Goal: Task Accomplishment & Management: Use online tool/utility

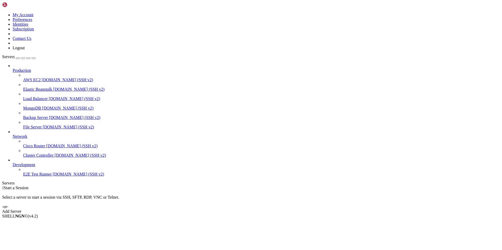
click at [291, 210] on div "Add Server" at bounding box center [251, 212] width 498 height 5
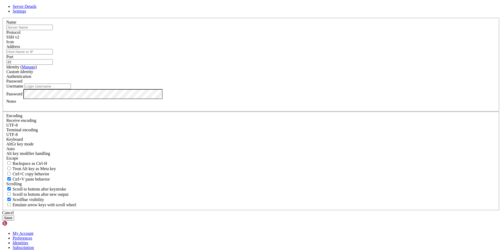
click at [53, 30] on input "text" at bounding box center [29, 28] width 46 height 6
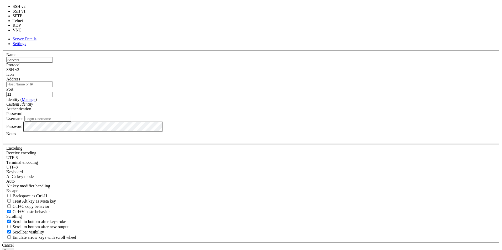
click at [289, 72] on div "SSH v2" at bounding box center [250, 69] width 489 height 5
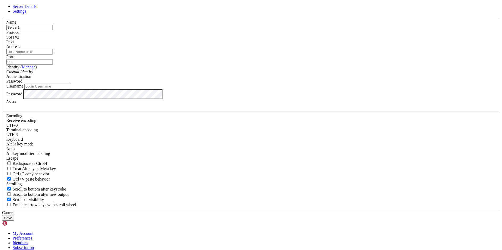
click at [53, 55] on input "Address" at bounding box center [29, 52] width 46 height 6
click at [53, 30] on input "Server1" at bounding box center [29, 28] width 46 height 6
type input "Servidor1"
click at [53, 55] on input "Address" at bounding box center [29, 52] width 46 height 6
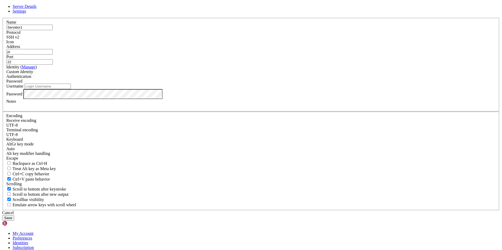
type input "j"
click at [71, 89] on input "Username" at bounding box center [47, 87] width 46 height 6
type input "[PERSON_NAME]"
click at [14, 216] on button "Save" at bounding box center [8, 219] width 12 height 6
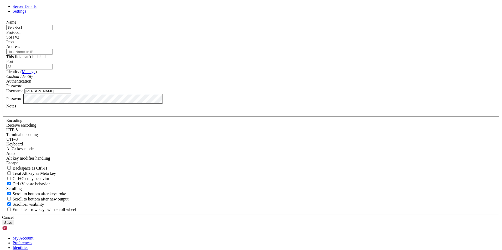
click at [53, 55] on input "Address" at bounding box center [29, 52] width 46 height 6
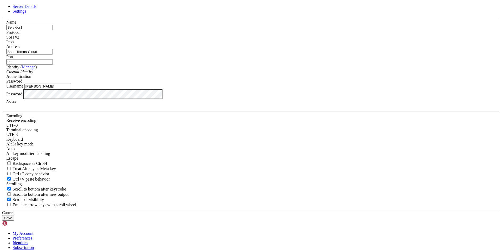
type input "SantoTomas-Cloud"
click at [14, 216] on button "Save" at bounding box center [8, 219] width 12 height 6
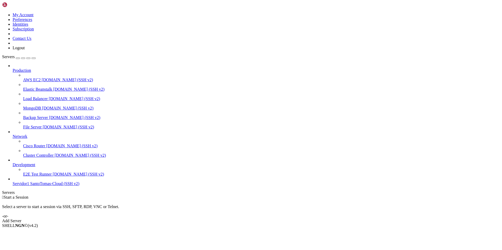
click at [45, 186] on span "SantoTomas-Cloud (SSH v2)" at bounding box center [54, 184] width 49 height 4
click at [30, 186] on span "SantoTomas-Cloud (SSH v2)" at bounding box center [54, 184] width 49 height 4
click at [27, 233] on span "Connect" at bounding box center [20, 235] width 14 height 4
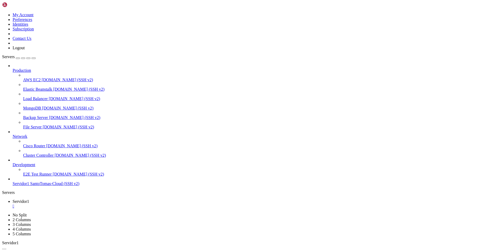
click at [29, 186] on span "Servidor1" at bounding box center [21, 184] width 17 height 4
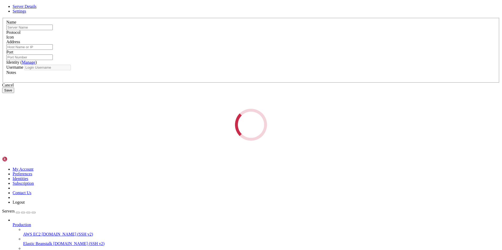
type input "Servidor1"
type input "SantoTomas-Cloud"
type input "22"
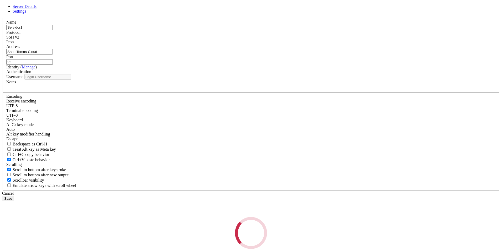
type input "[PERSON_NAME]"
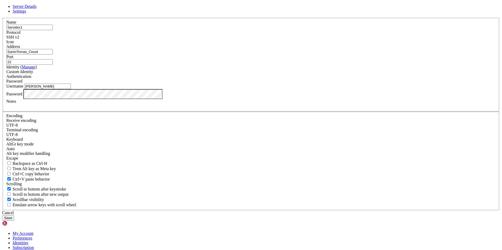
type input "SantoTomas_Cloud"
click at [14, 216] on button "Save" at bounding box center [8, 219] width 12 height 6
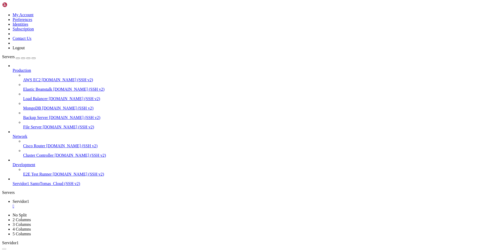
click at [13, 68] on icon at bounding box center [13, 68] width 0 height 0
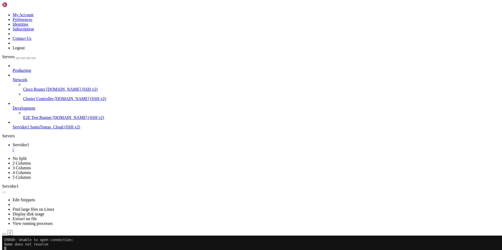
click at [27, 78] on span "Network" at bounding box center [20, 80] width 15 height 4
click at [31, 68] on span "Production" at bounding box center [22, 70] width 18 height 4
click at [60, 64] on div at bounding box center [256, 66] width 487 height 5
click at [13, 78] on icon at bounding box center [13, 78] width 0 height 0
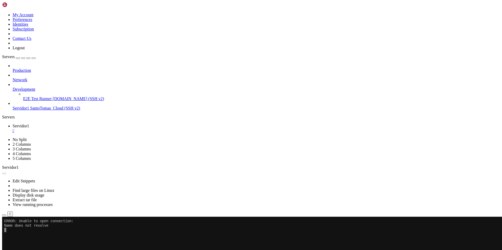
click at [36, 106] on span "SantoTomas_Cloud (SSH v2)" at bounding box center [55, 108] width 50 height 4
click at [23, 232] on button "Reconnect" at bounding box center [12, 235] width 21 height 6
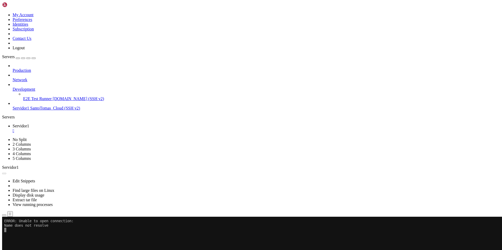
click at [23, 232] on button "Reconnect" at bounding box center [12, 235] width 21 height 6
click at [36, 227] on span "Connection Closed" at bounding box center [19, 229] width 34 height 4
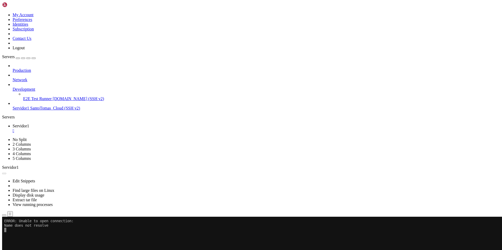
click at [36, 227] on span "Connection Closed" at bounding box center [19, 229] width 34 height 4
click at [23, 232] on button "Reconnect" at bounding box center [12, 235] width 21 height 6
click at [29, 106] on span "Servidor1" at bounding box center [21, 108] width 17 height 4
click at [23, 232] on button "Reconnect" at bounding box center [12, 235] width 21 height 6
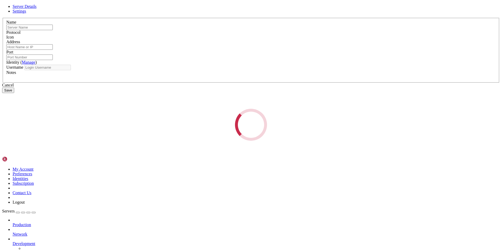
type input "Servidor1"
type input "SantoTomas_Cloud"
type input "22"
type input "[PERSON_NAME]"
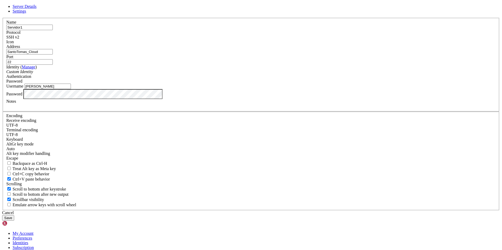
click at [53, 55] on input "SantoTomas_Cloud" at bounding box center [29, 52] width 46 height 6
paste input "[TECHNICAL_ID]"
type input "[TECHNICAL_ID]"
click at [14, 216] on button "Save" at bounding box center [8, 219] width 12 height 6
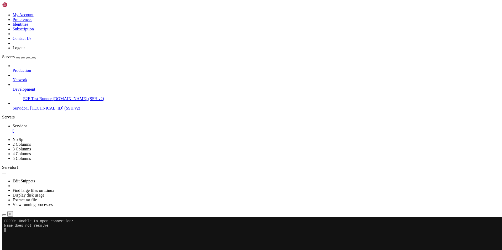
click at [23, 232] on button "Reconnect" at bounding box center [12, 235] width 21 height 6
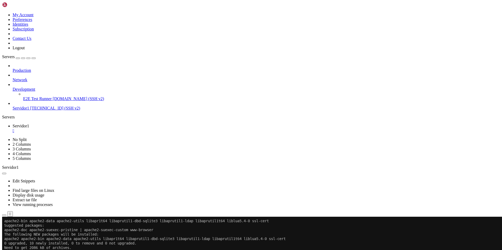
scroll to position [210, 0]
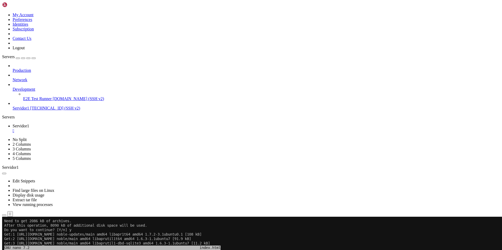
drag, startPoint x: 28, startPoint y: 291, endPoint x: 31, endPoint y: 292, distance: 2.7
drag, startPoint x: 110, startPoint y: 293, endPoint x: 45, endPoint y: 291, distance: 64.4
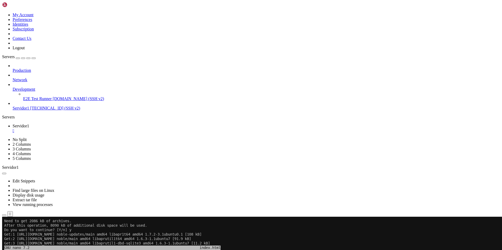
scroll to position [237, 0]
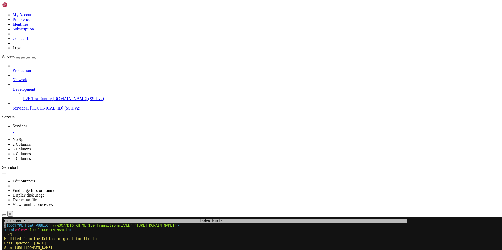
drag, startPoint x: 45, startPoint y: 265, endPoint x: 88, endPoint y: 266, distance: 42.8
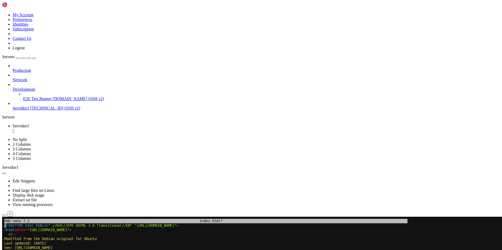
click at [13, 219] on x-fold at bounding box center [220, 218] width 432 height 2
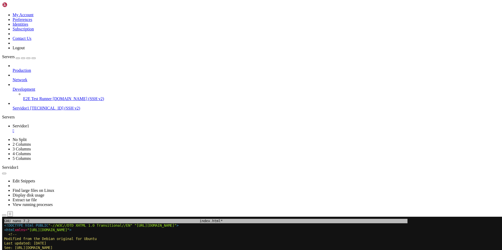
drag, startPoint x: 6, startPoint y: 430, endPoint x: 4, endPoint y: 432, distance: 3.0
drag, startPoint x: 4, startPoint y: 432, endPoint x: 8, endPoint y: 432, distance: 3.7
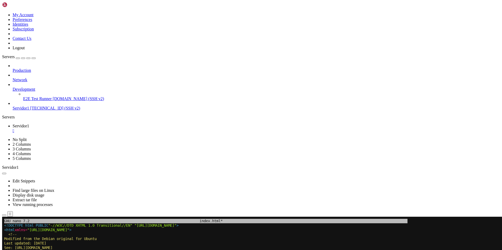
click at [281, 217] on div at bounding box center [251, 217] width 498 height 0
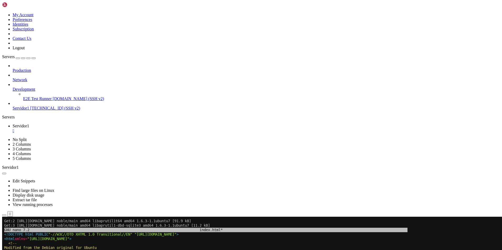
scroll to position [219, 0]
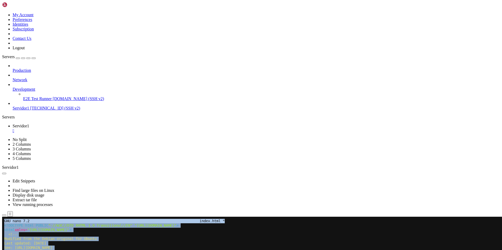
drag, startPoint x: 435, startPoint y: 363, endPoint x: 438, endPoint y: 370, distance: 8.3
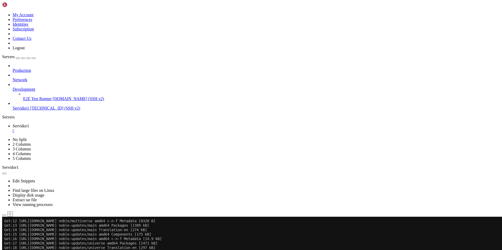
scroll to position [522, 0]
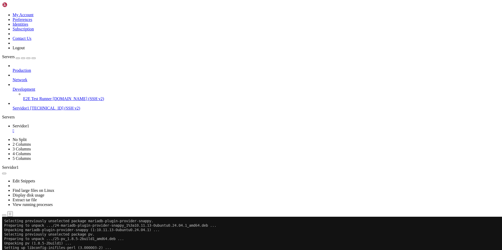
scroll to position [1544, 0]
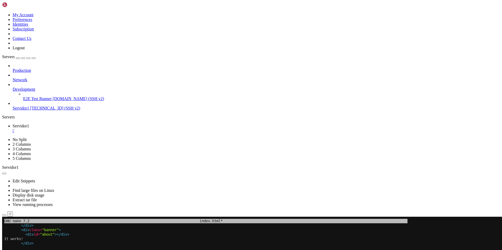
click at [23, 232] on button "Reconnect" at bounding box center [12, 235] width 21 height 6
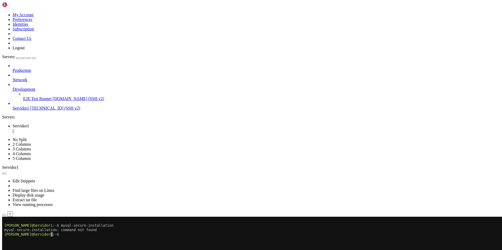
click at [100, 242] on x-row at bounding box center [220, 244] width 432 height 4
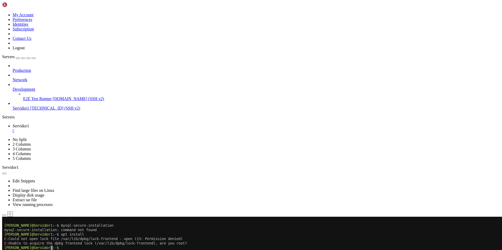
click at [59, 248] on x-row "[PERSON_NAME]@Servidor1 : ~ $" at bounding box center [220, 248] width 432 height 4
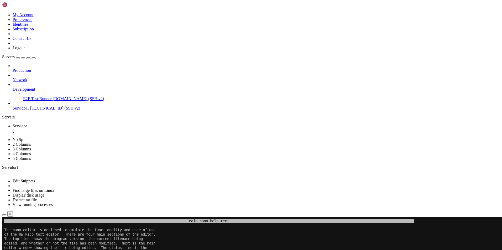
click at [29, 106] on span "Servidor1" at bounding box center [21, 108] width 17 height 4
click at [210, 81] on div at bounding box center [251, 125] width 502 height 250
click at [23, 232] on button "Reconnect" at bounding box center [12, 235] width 21 height 6
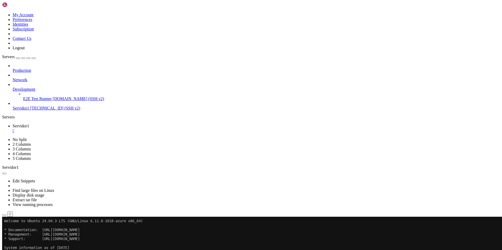
click at [29, 106] on span "Servidor1" at bounding box center [21, 108] width 17 height 4
click at [13, 106] on icon at bounding box center [13, 106] width 0 height 0
click at [2, 13] on icon at bounding box center [2, 13] width 0 height 0
drag, startPoint x: 206, startPoint y: 284, endPoint x: 208, endPoint y: 258, distance: 26.1
